Goal: Task Accomplishment & Management: Use online tool/utility

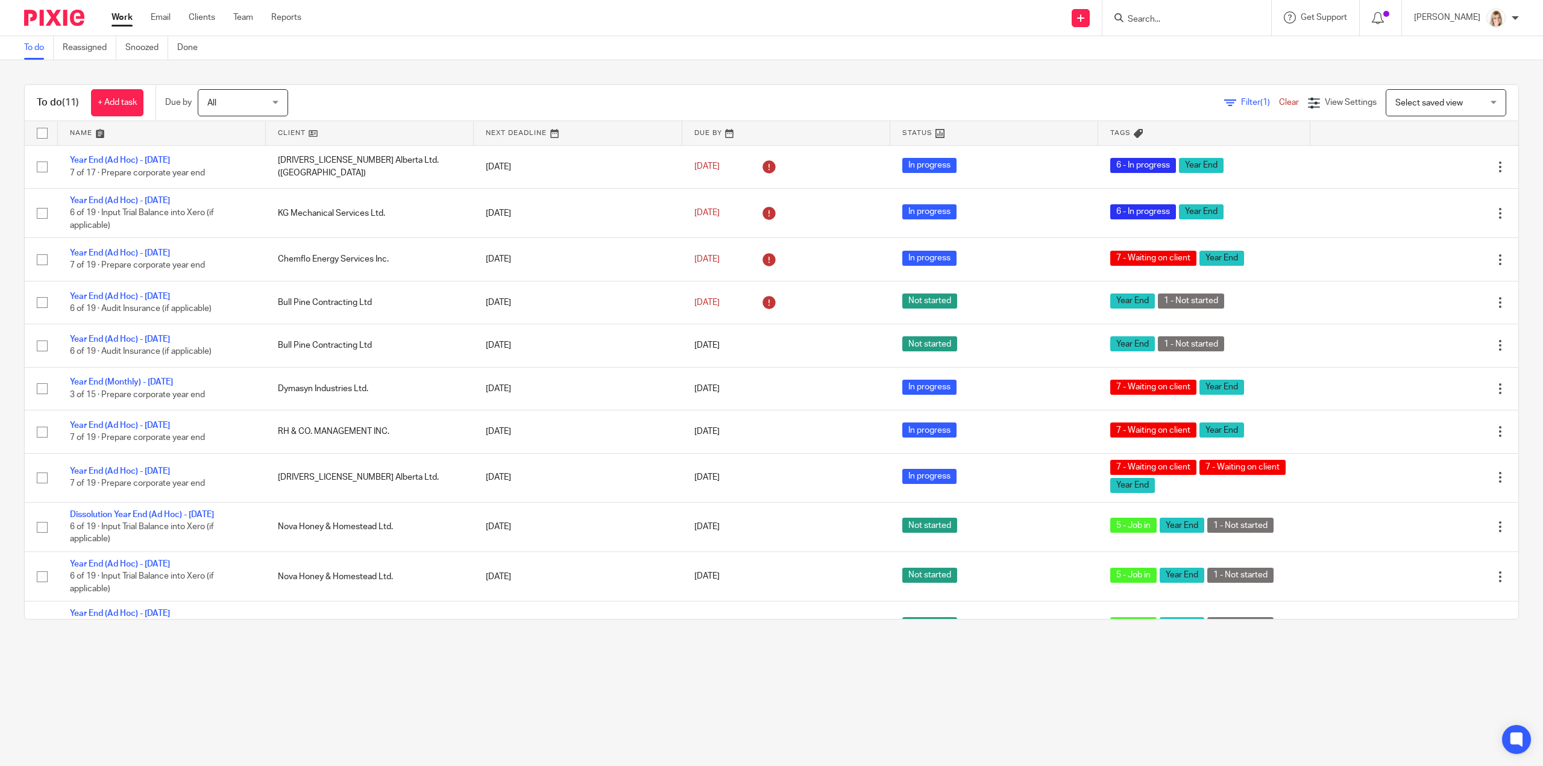
click at [308, 667] on main "To do Reassigned Snoozed Done To do (11) + Add task Due by All All [DATE] [DATE…" at bounding box center [771, 383] width 1543 height 766
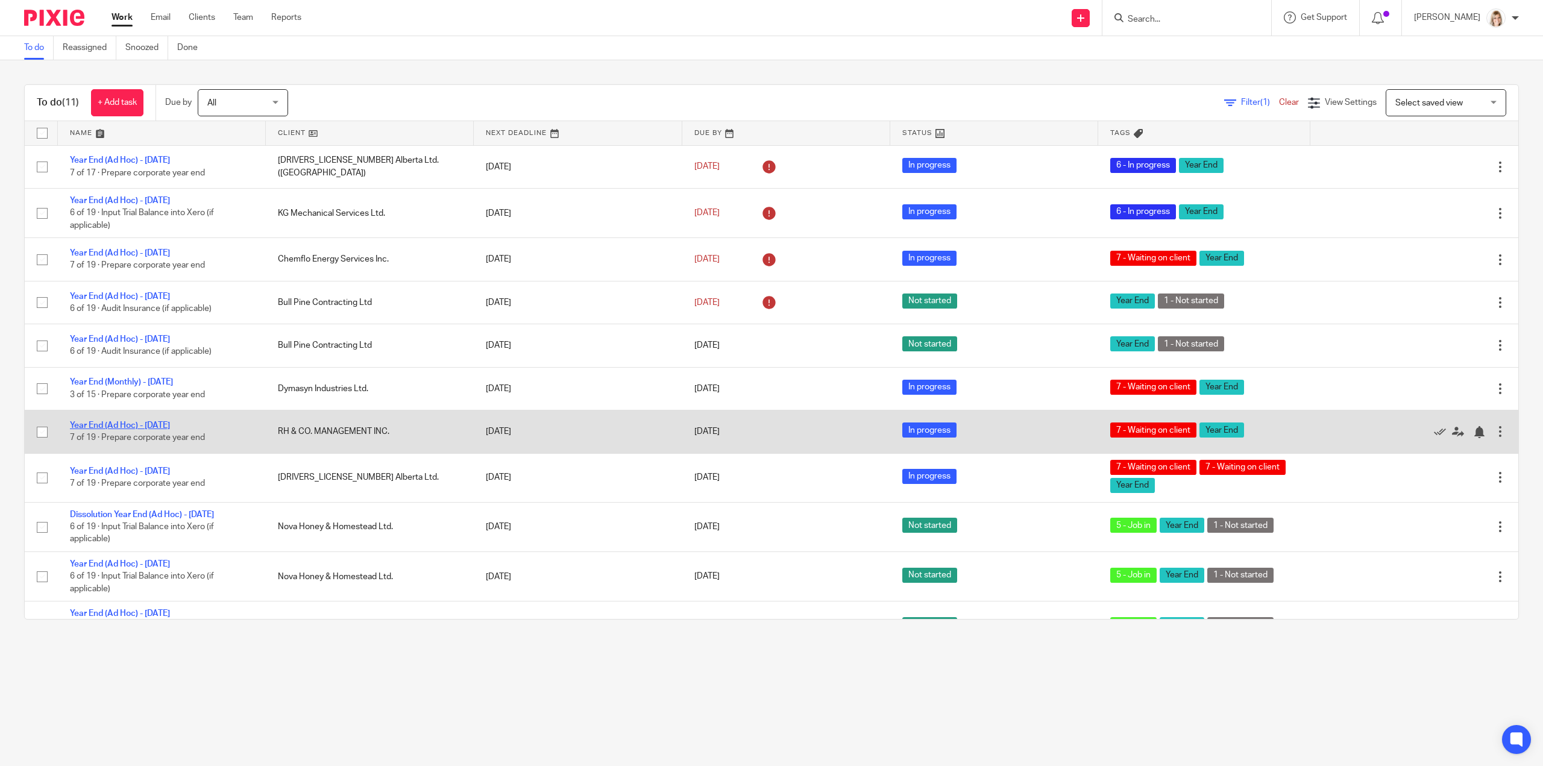
click at [153, 423] on link "Year End (Ad Hoc) - [DATE]" at bounding box center [120, 425] width 100 height 8
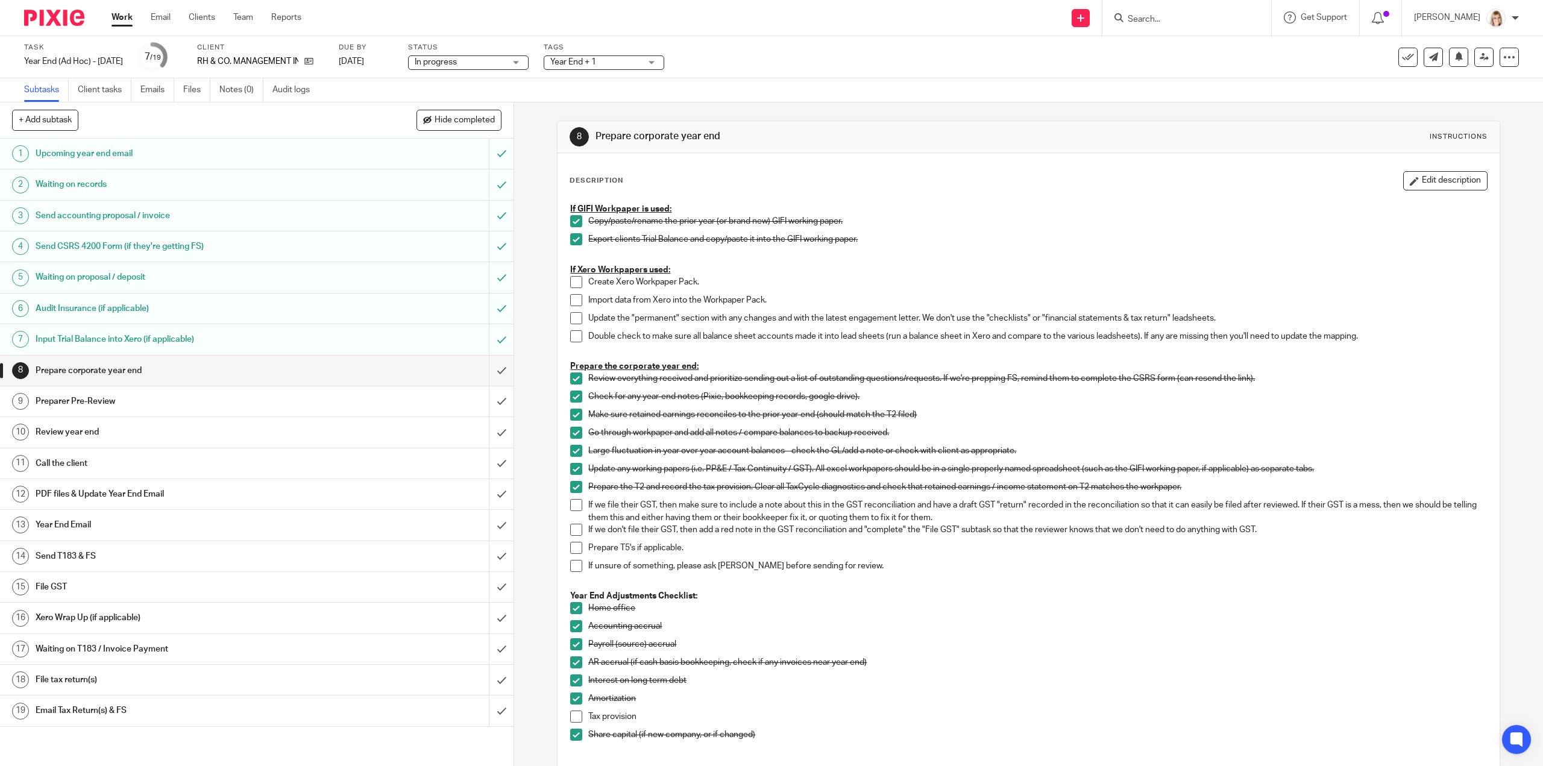
click at [324, 56] on div "RH & CO. MANAGEMENT INC." at bounding box center [260, 61] width 127 height 12
click at [313, 62] on icon at bounding box center [308, 61] width 9 height 9
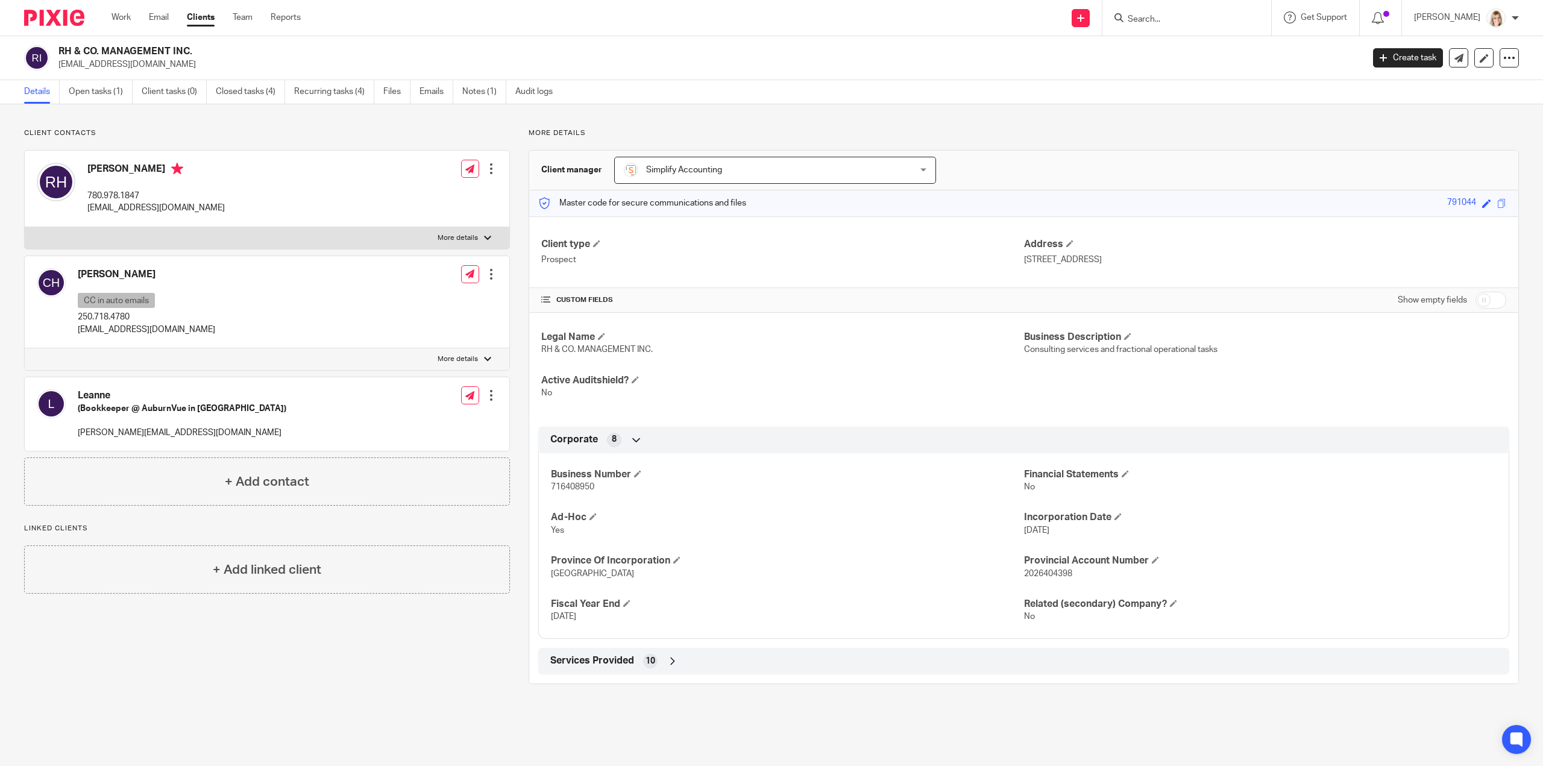
click at [484, 357] on div at bounding box center [487, 359] width 7 height 7
click at [25, 348] on input "More details" at bounding box center [24, 348] width 1 height 1
checkbox input "true"
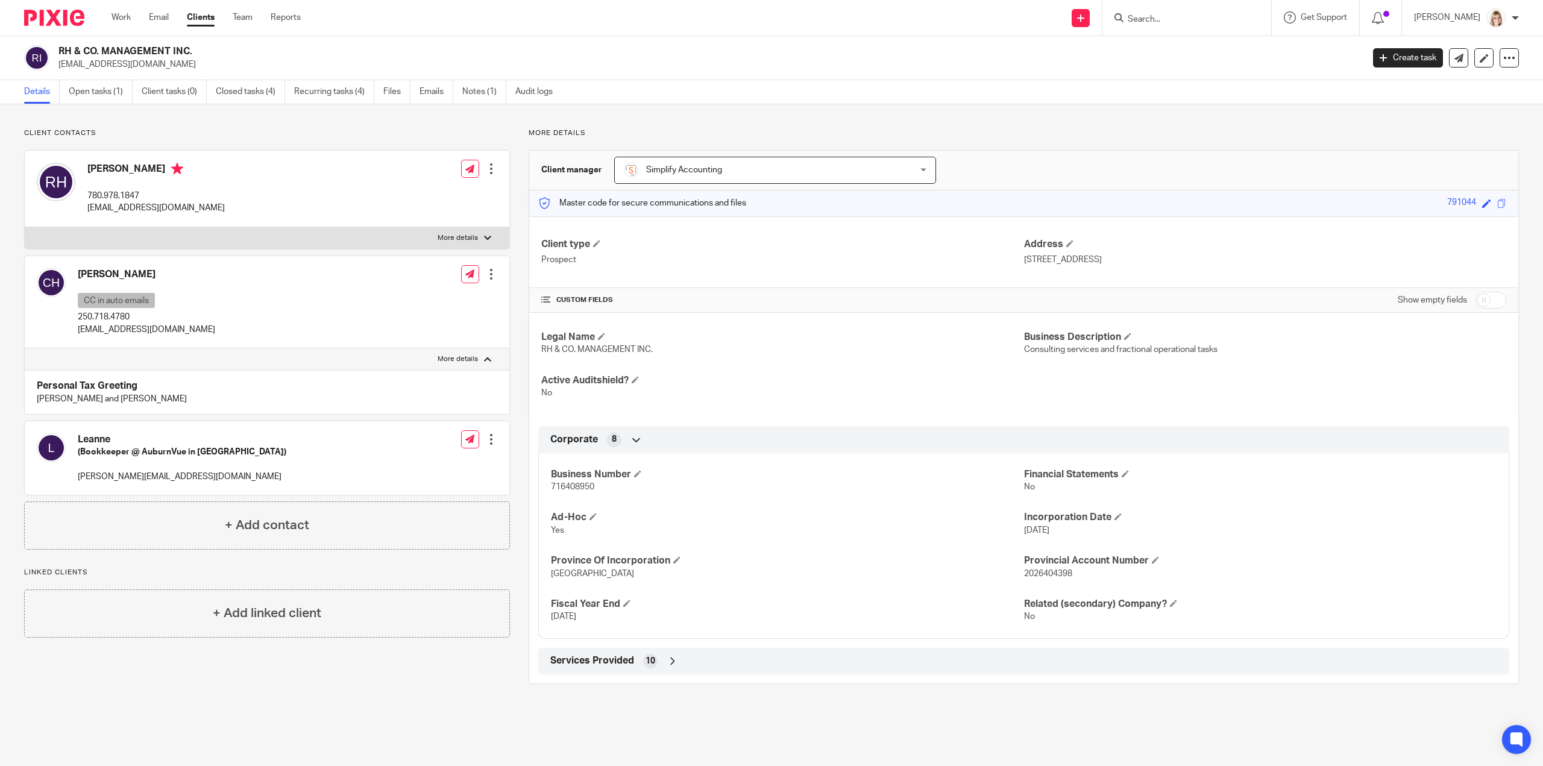
click at [479, 240] on label "More details" at bounding box center [267, 238] width 485 height 22
click at [25, 227] on input "More details" at bounding box center [24, 227] width 1 height 1
checkbox input "true"
